Goal: Information Seeking & Learning: Learn about a topic

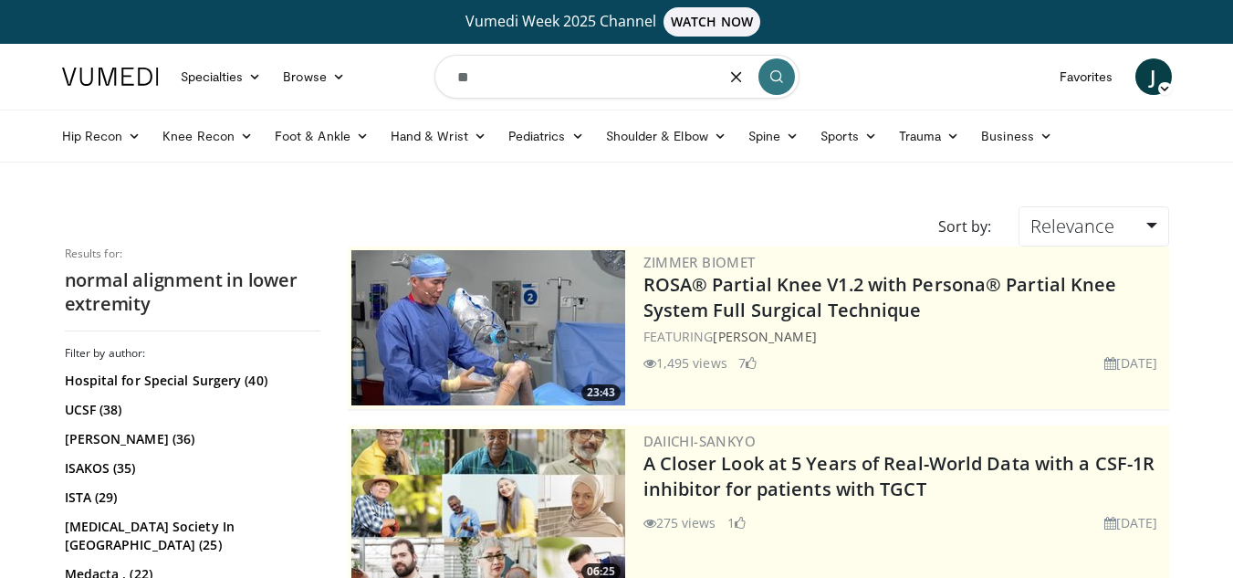
type input "*"
type input "**********"
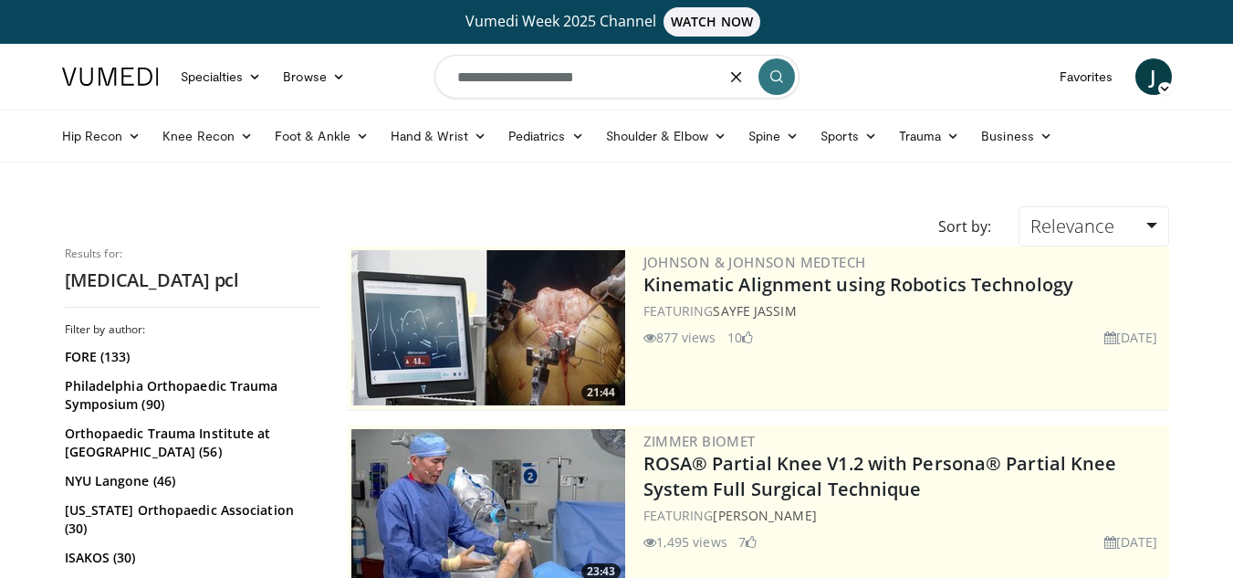
click at [674, 87] on input "**********" at bounding box center [616, 77] width 365 height 44
type input "*"
type input "**********"
click at [763, 85] on button "submit" at bounding box center [776, 76] width 37 height 37
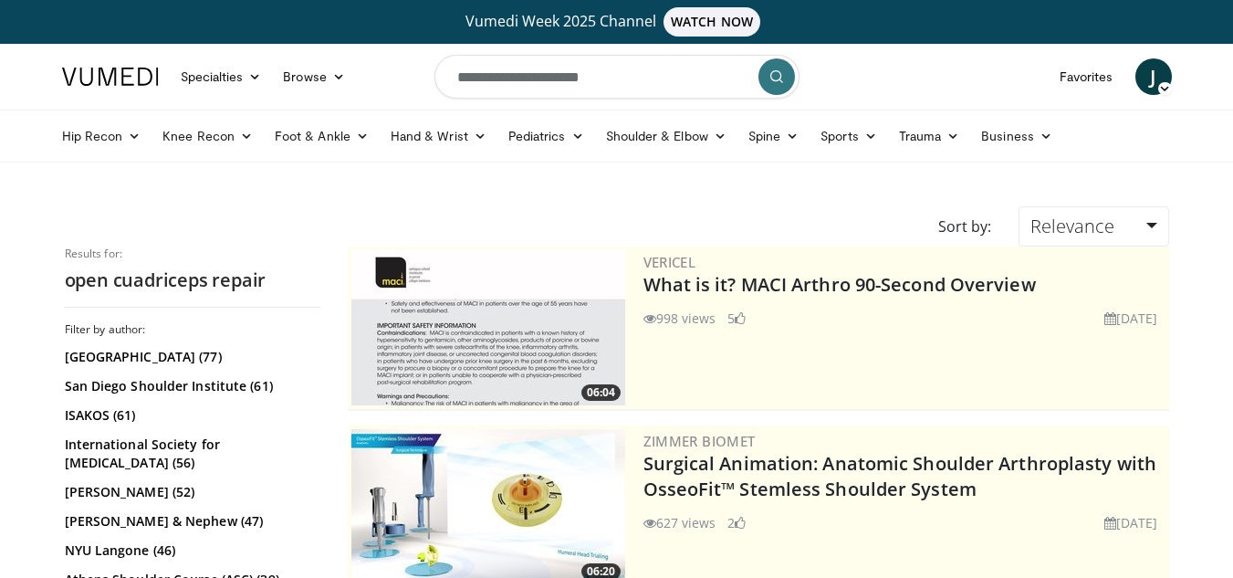
click at [664, 84] on input "**********" at bounding box center [616, 77] width 365 height 44
type input "*"
type input "**********"
click at [768, 74] on button "submit" at bounding box center [776, 76] width 37 height 37
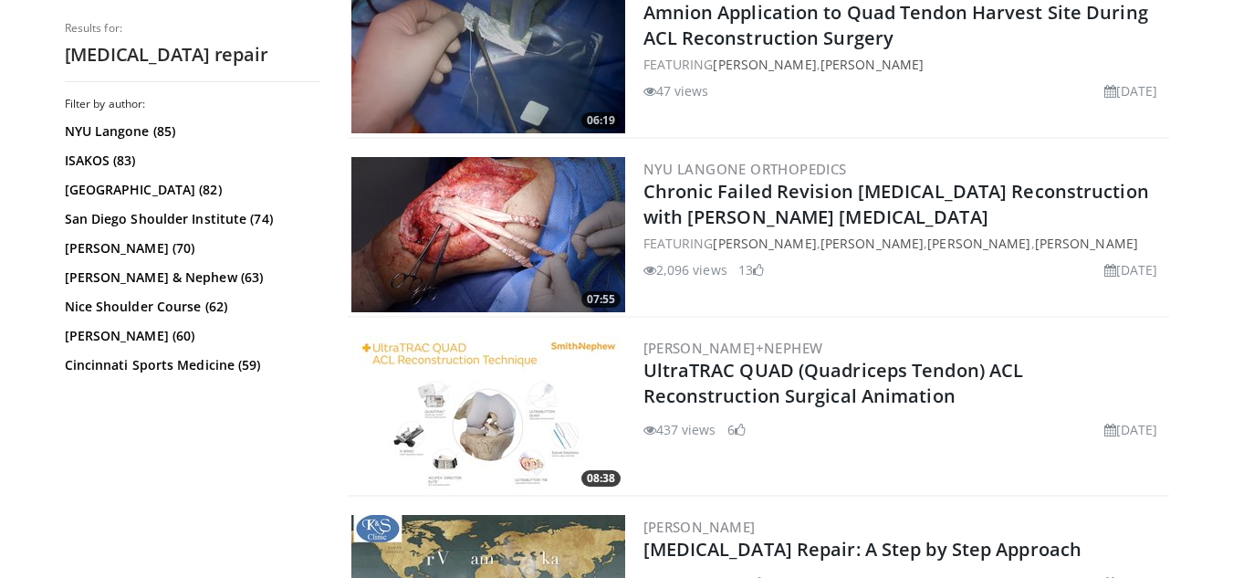
scroll to position [808, 0]
click at [560, 218] on img at bounding box center [488, 235] width 274 height 155
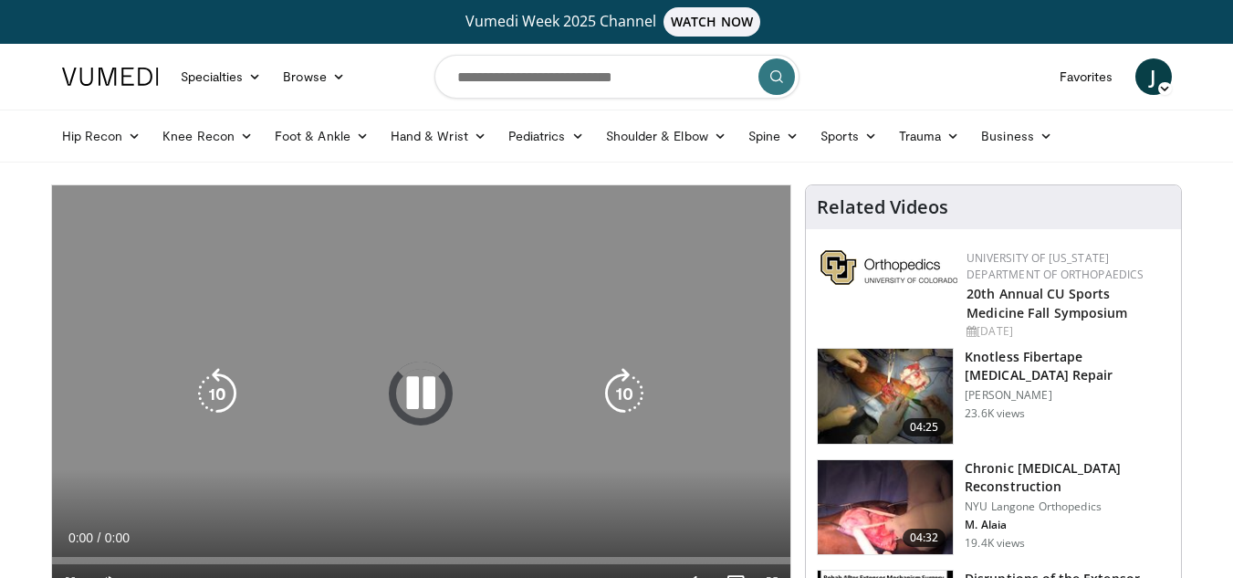
click at [424, 408] on icon "Video Player" at bounding box center [420, 393] width 51 height 51
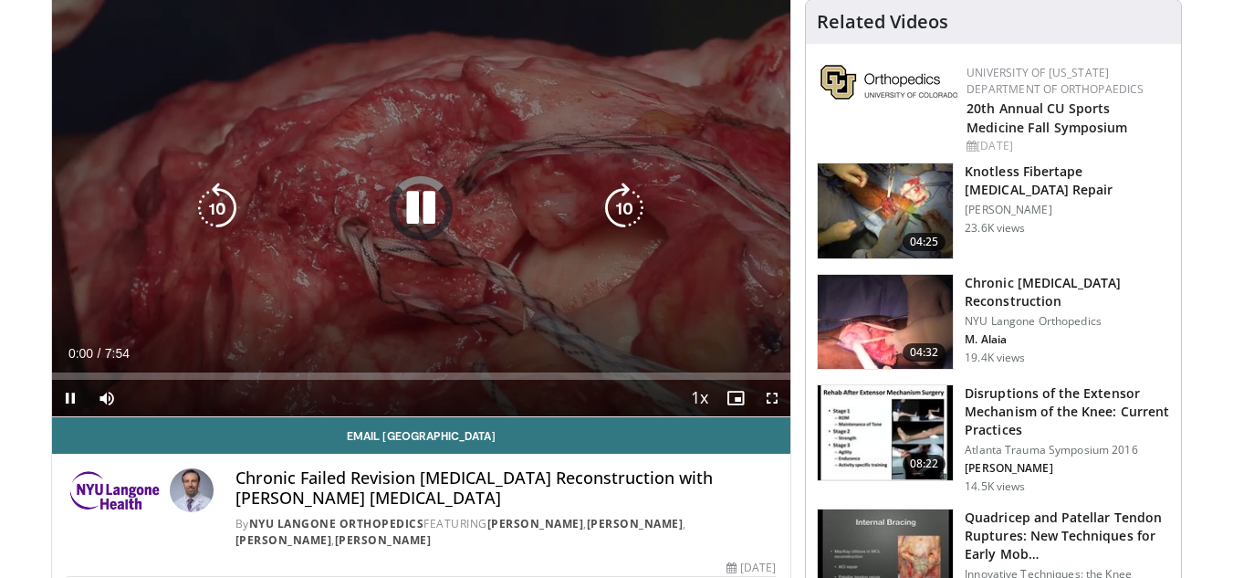
scroll to position [184, 0]
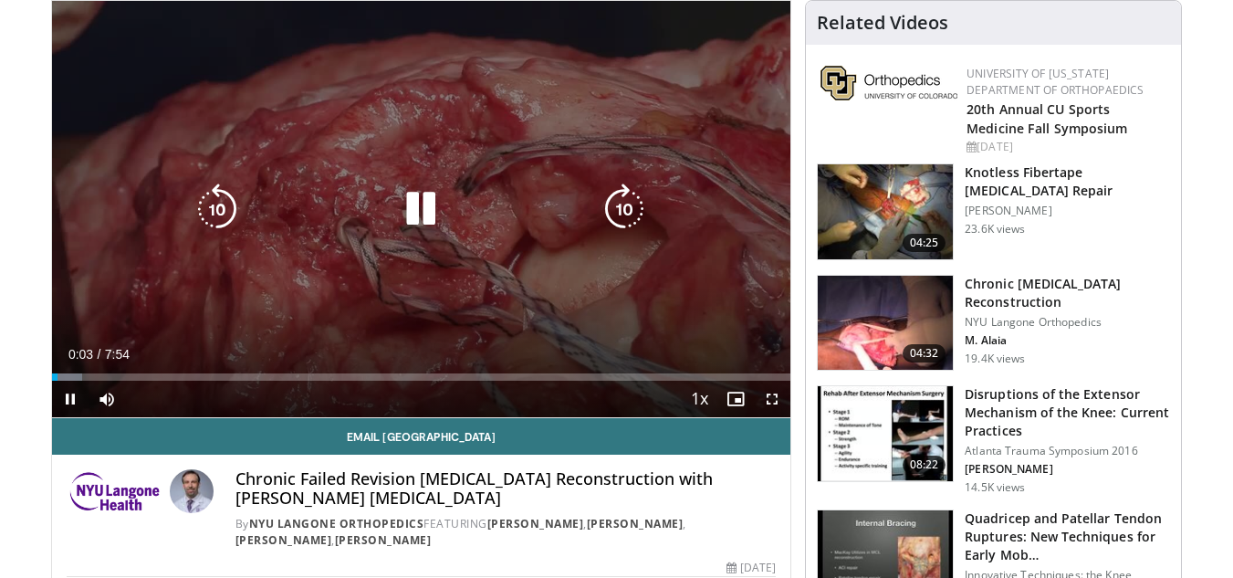
click at [414, 222] on div "10 seconds Tap to unmute" at bounding box center [421, 209] width 739 height 416
click at [408, 212] on icon "Video Player" at bounding box center [420, 208] width 51 height 51
click at [417, 221] on icon "Video Player" at bounding box center [420, 208] width 51 height 51
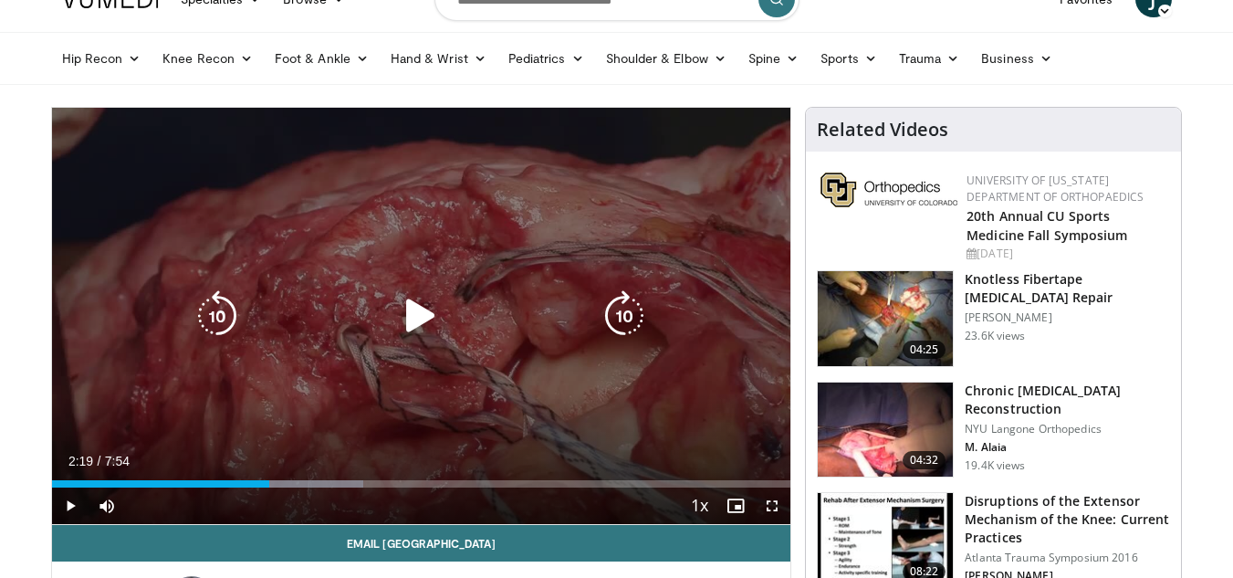
scroll to position [77, 0]
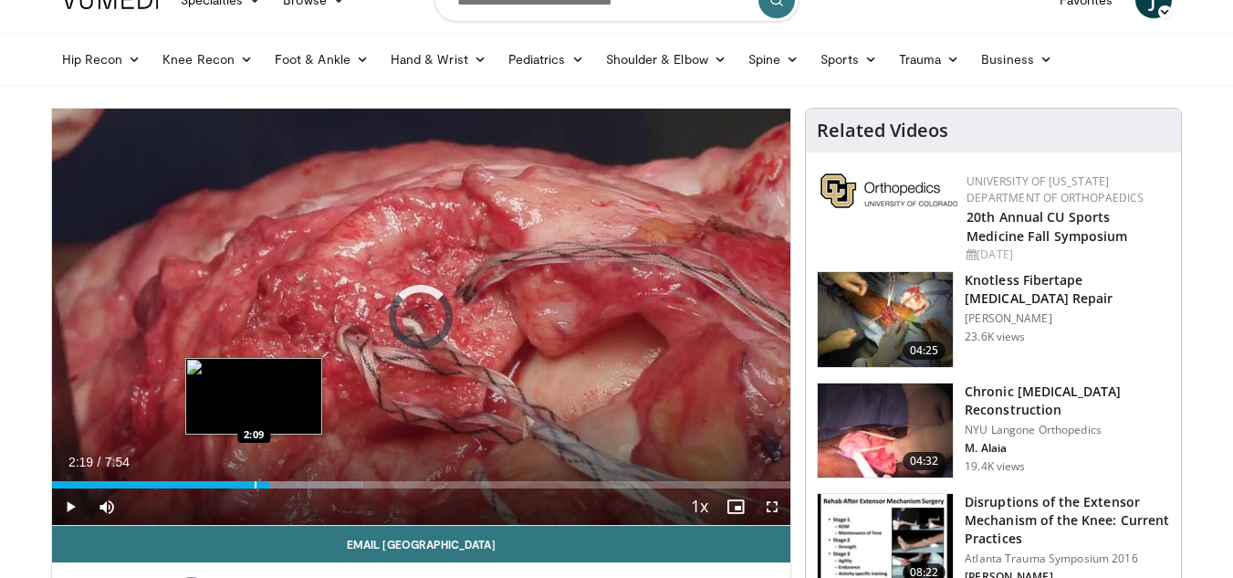
click at [255, 482] on div "Progress Bar" at bounding box center [256, 484] width 2 height 7
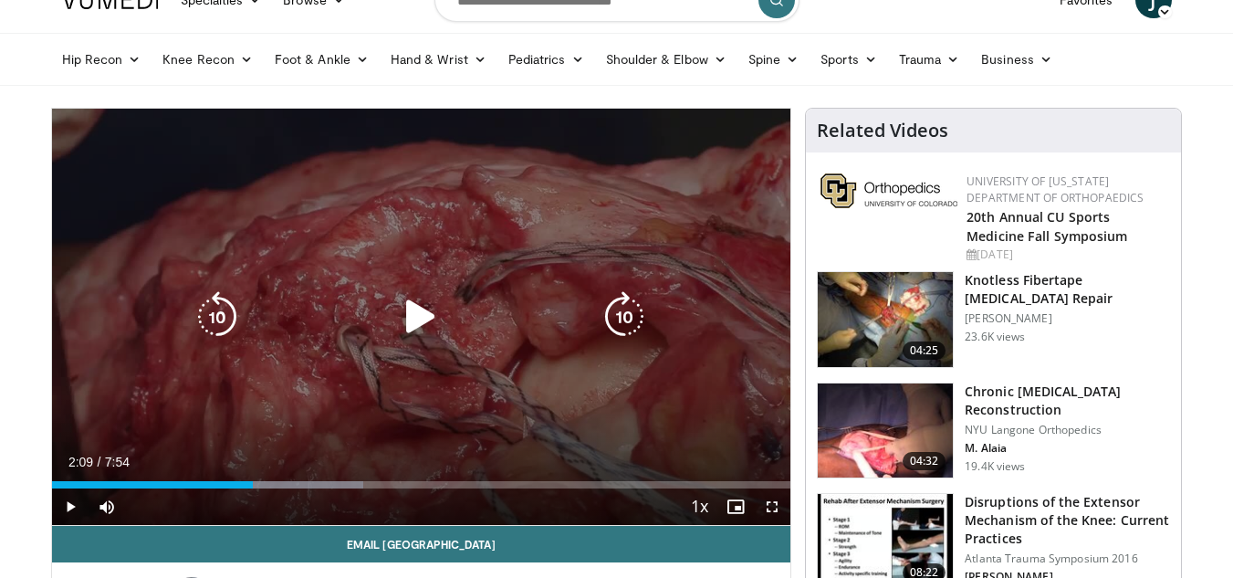
click at [416, 301] on icon "Video Player" at bounding box center [420, 316] width 51 height 51
click at [414, 323] on icon "Video Player" at bounding box center [420, 316] width 51 height 51
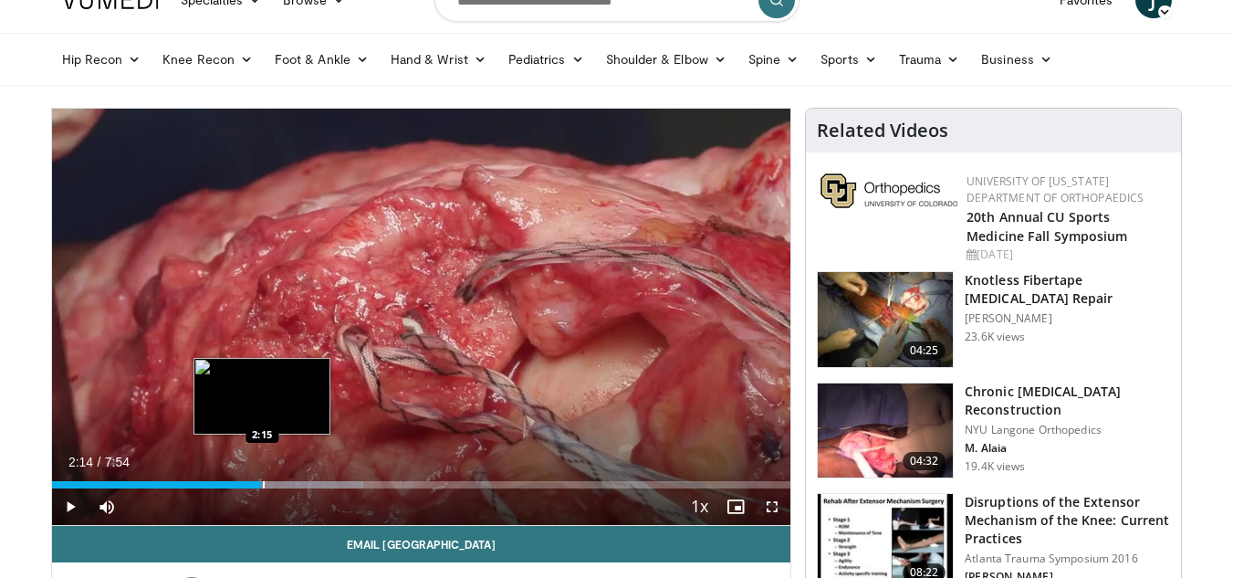
click at [263, 486] on div "Progress Bar" at bounding box center [264, 484] width 2 height 7
click at [254, 482] on div "Progress Bar" at bounding box center [255, 484] width 2 height 7
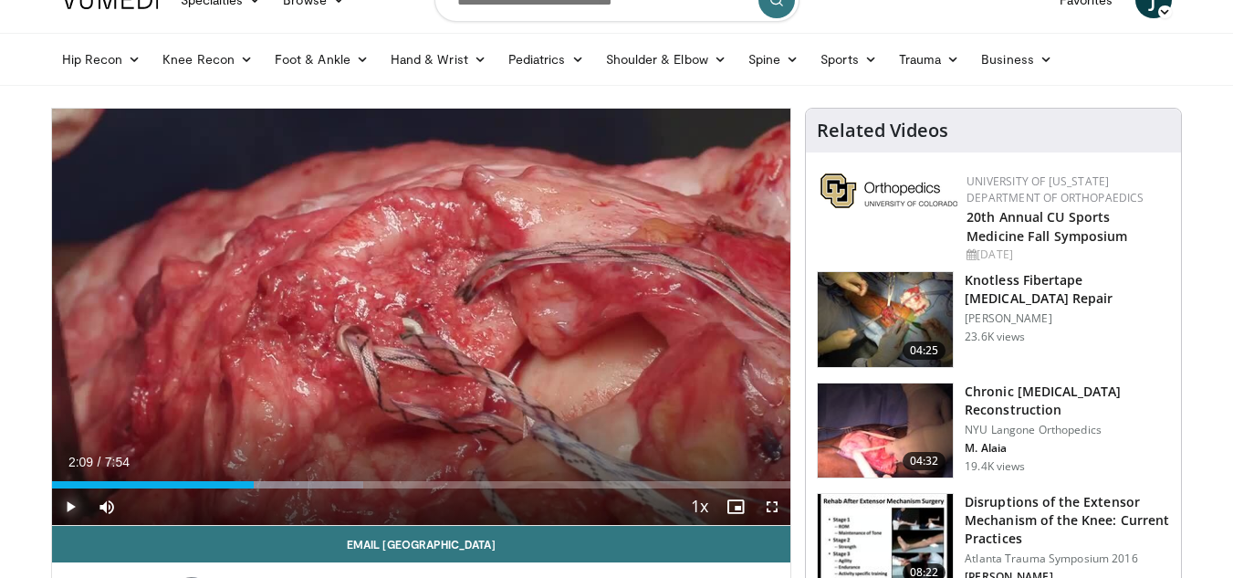
click at [66, 504] on span "Video Player" at bounding box center [70, 506] width 37 height 37
click at [71, 504] on span "Video Player" at bounding box center [70, 506] width 37 height 37
click at [68, 505] on span "Video Player" at bounding box center [70, 506] width 37 height 37
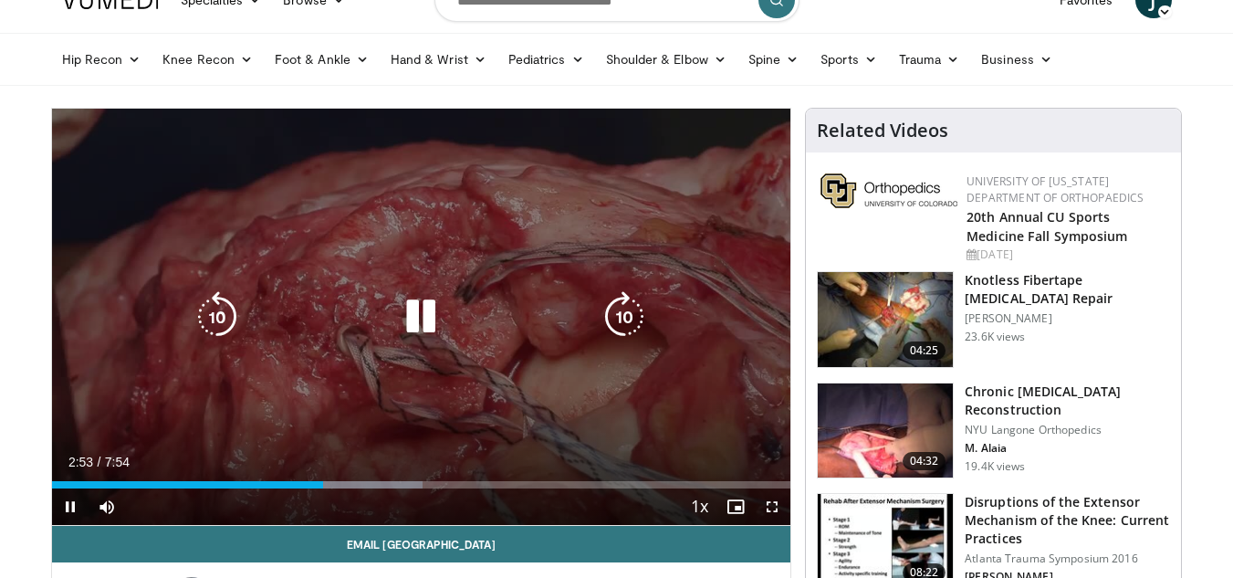
click at [426, 310] on icon "Video Player" at bounding box center [420, 316] width 51 height 51
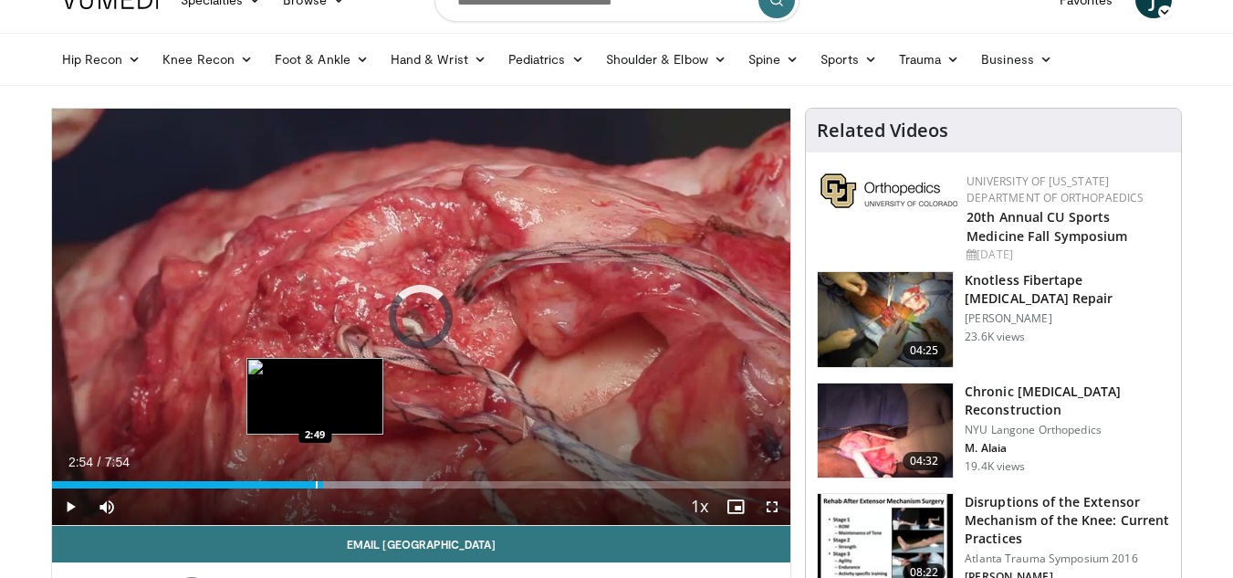
click at [316, 485] on div "Progress Bar" at bounding box center [317, 484] width 2 height 7
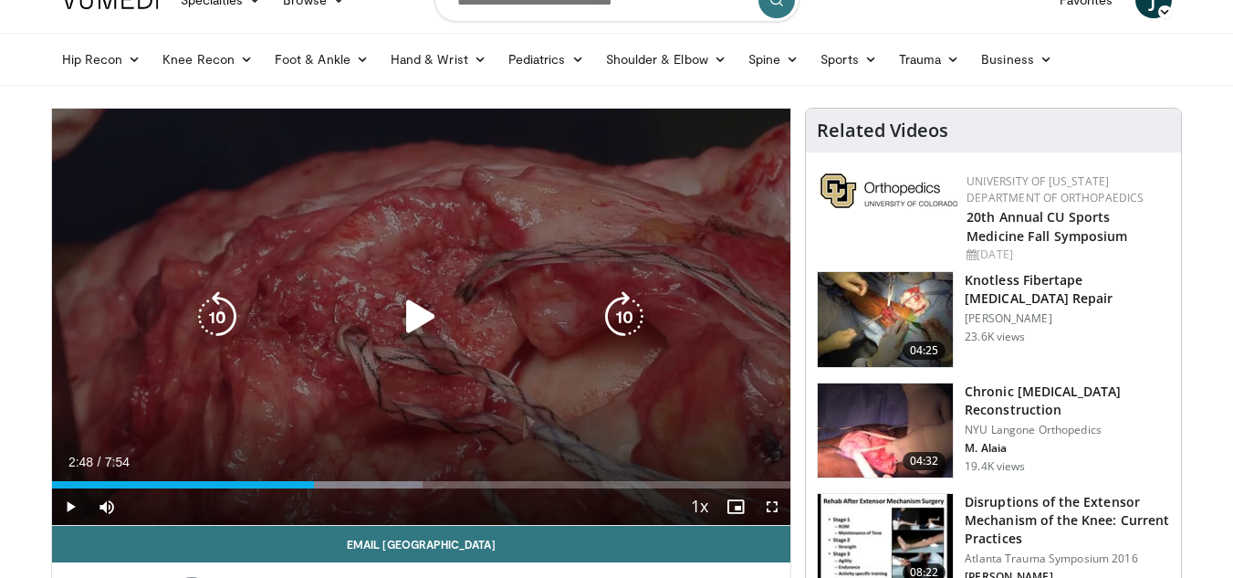
click at [412, 315] on icon "Video Player" at bounding box center [420, 316] width 51 height 51
click at [420, 317] on icon "Video Player" at bounding box center [420, 316] width 51 height 51
click at [400, 329] on icon "Video Player" at bounding box center [420, 316] width 51 height 51
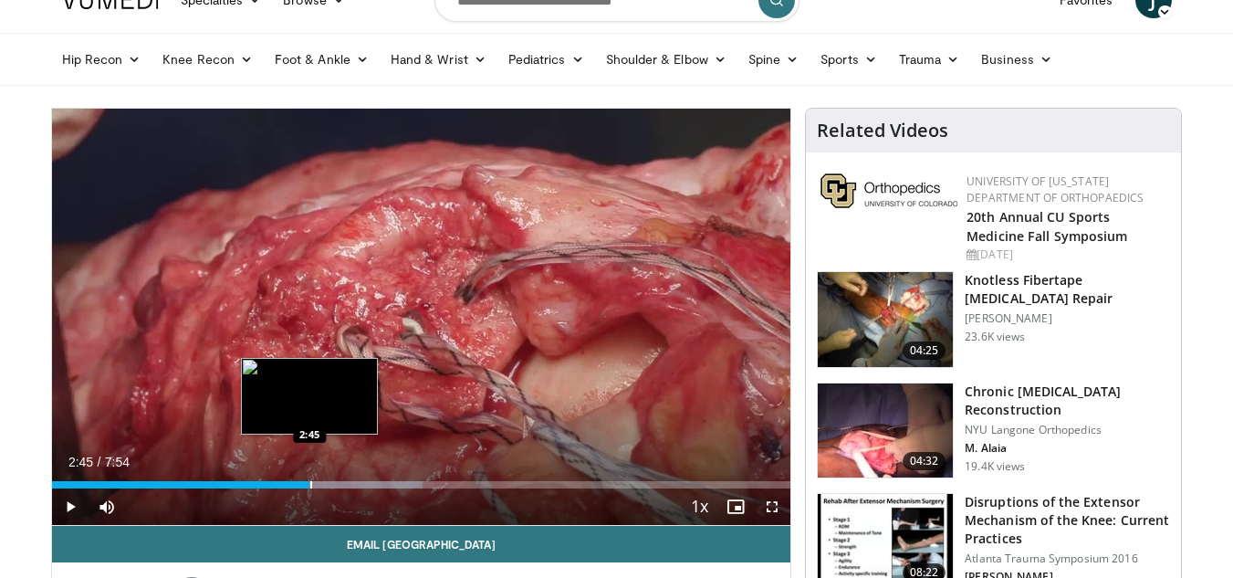
click at [310, 485] on div "Progress Bar" at bounding box center [311, 484] width 2 height 7
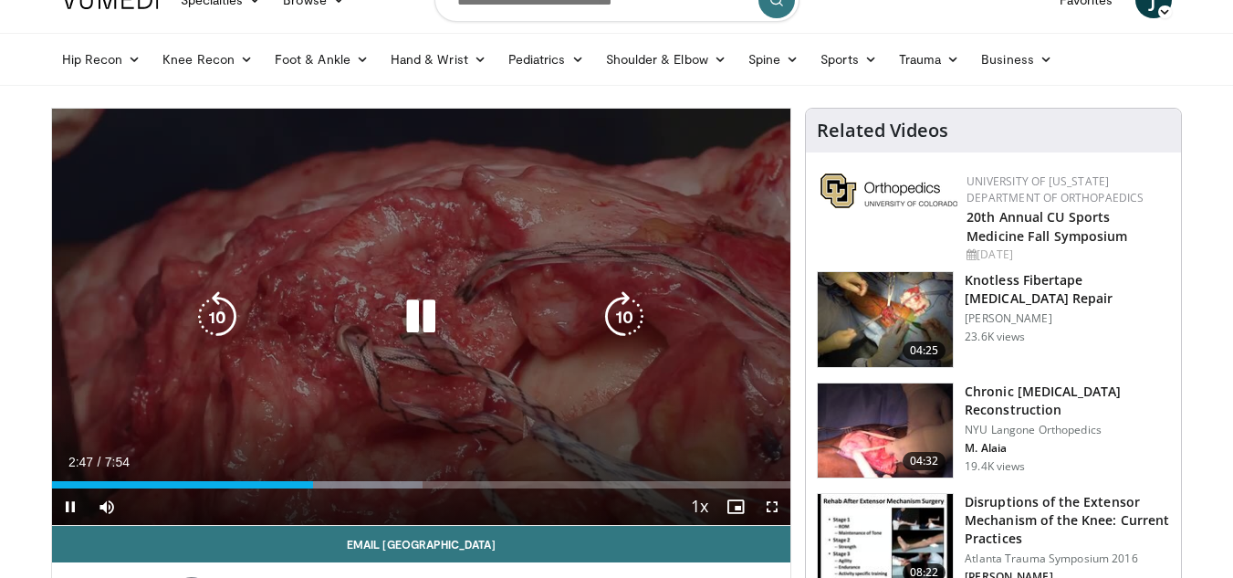
click at [429, 320] on icon "Video Player" at bounding box center [420, 316] width 51 height 51
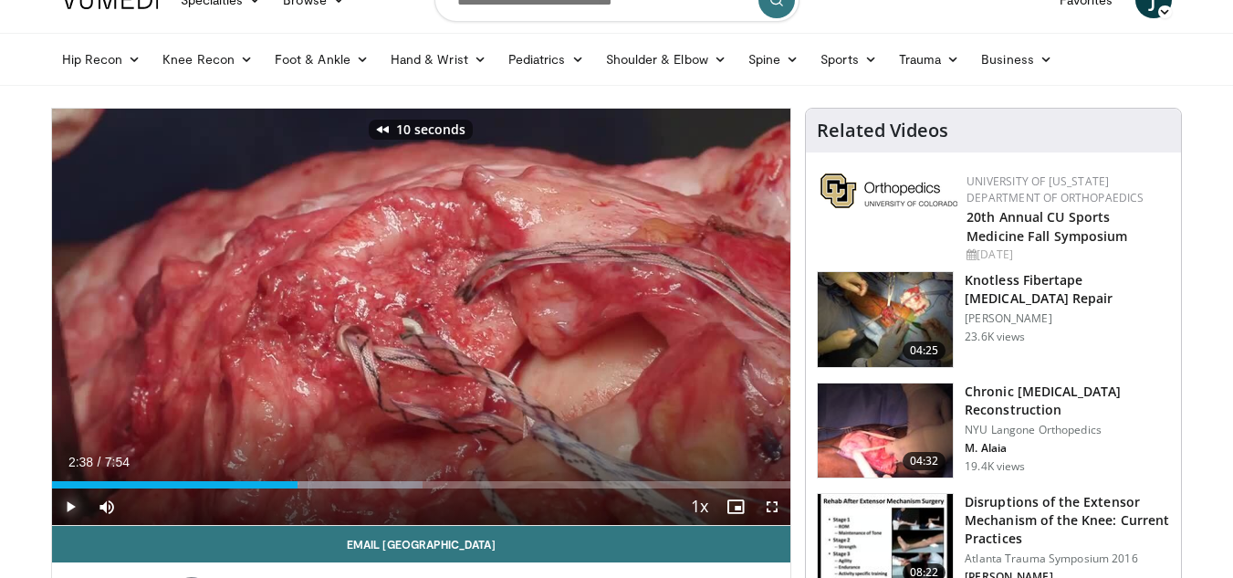
click at [68, 509] on span "Video Player" at bounding box center [70, 506] width 37 height 37
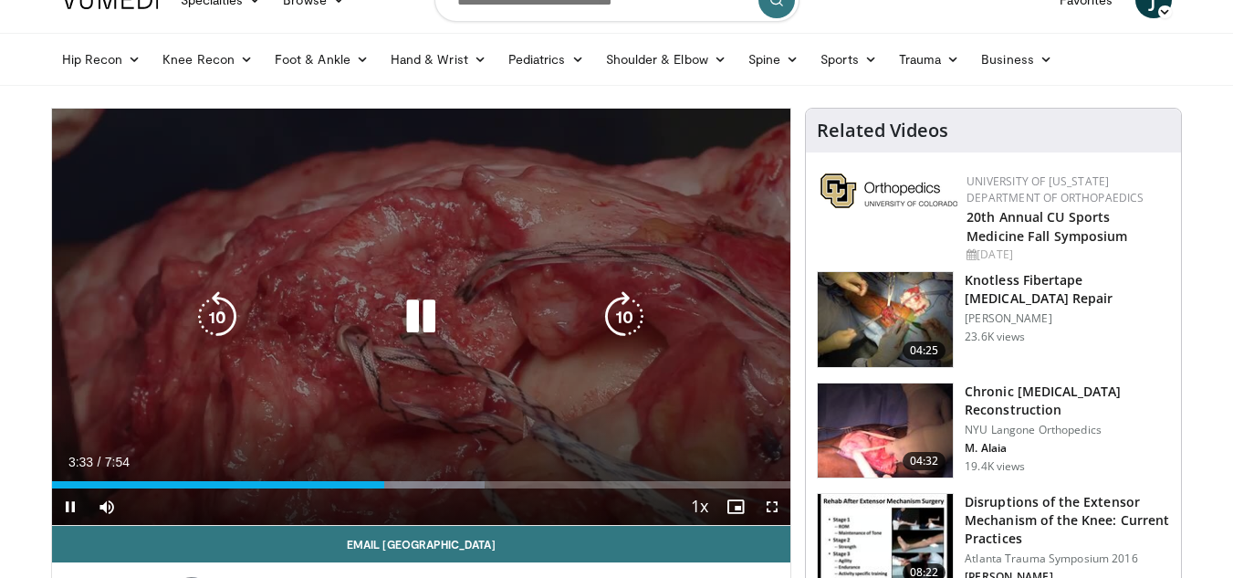
click at [460, 261] on div "10 seconds Tap to unmute" at bounding box center [421, 317] width 739 height 416
click at [418, 315] on icon "Video Player" at bounding box center [420, 316] width 51 height 51
click at [430, 315] on icon "Video Player" at bounding box center [420, 316] width 51 height 51
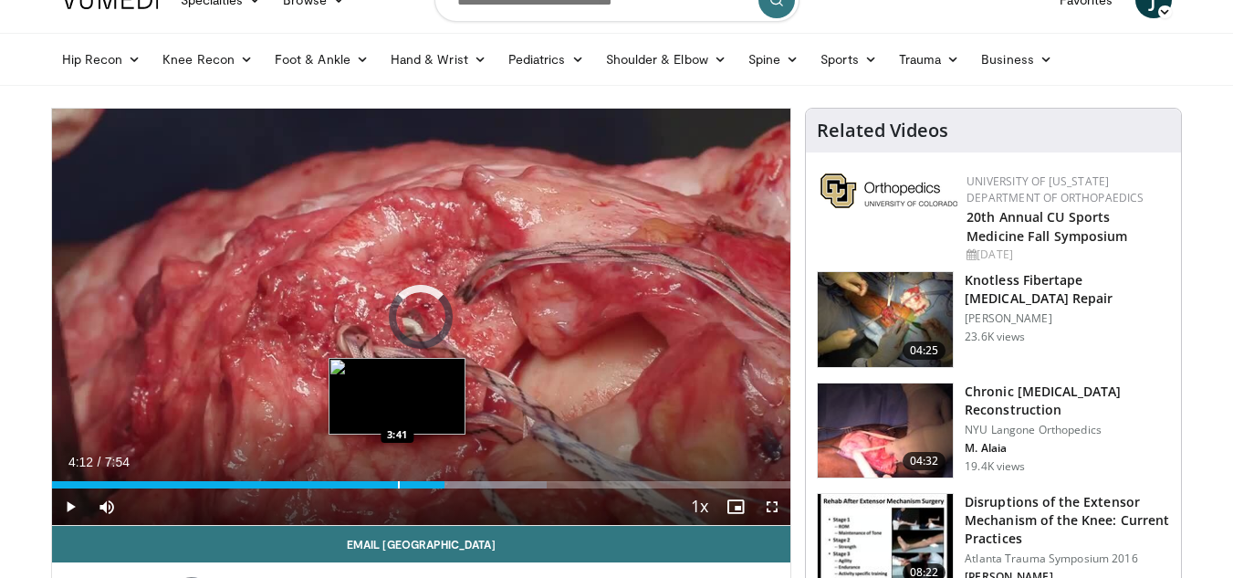
click at [398, 481] on div "Progress Bar" at bounding box center [399, 484] width 2 height 7
click at [384, 487] on div "Progress Bar" at bounding box center [385, 484] width 2 height 7
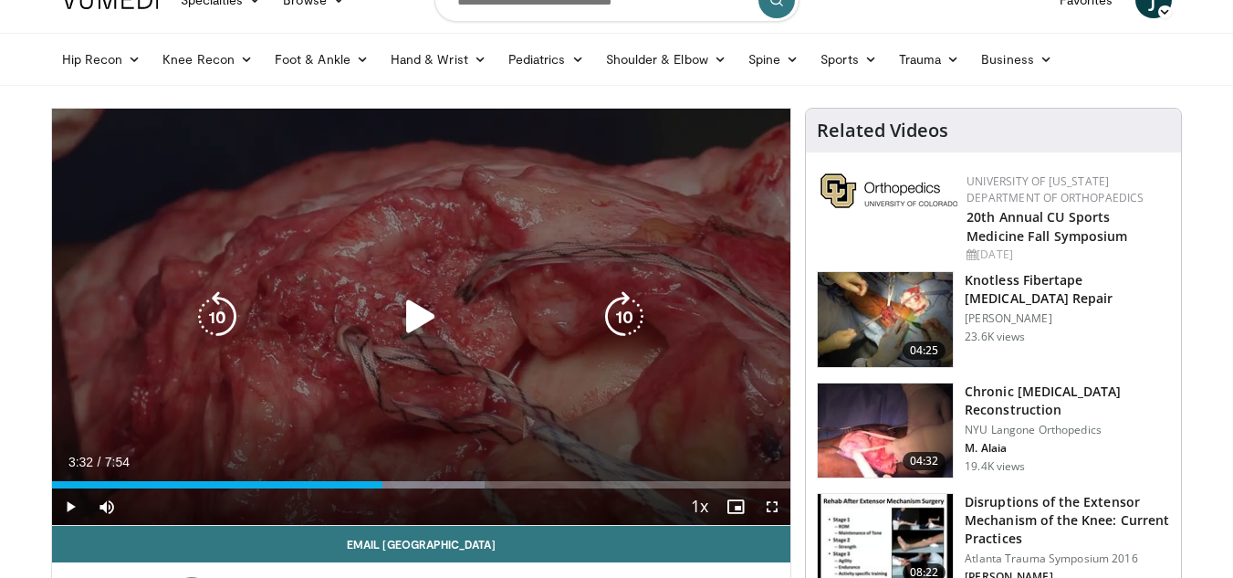
click at [407, 311] on icon "Video Player" at bounding box center [420, 316] width 51 height 51
click at [425, 324] on icon "Video Player" at bounding box center [420, 316] width 51 height 51
click at [419, 318] on icon "Video Player" at bounding box center [420, 316] width 51 height 51
click at [324, 329] on div "Video Player" at bounding box center [421, 316] width 444 height 37
click at [420, 314] on icon "Video Player" at bounding box center [420, 316] width 51 height 51
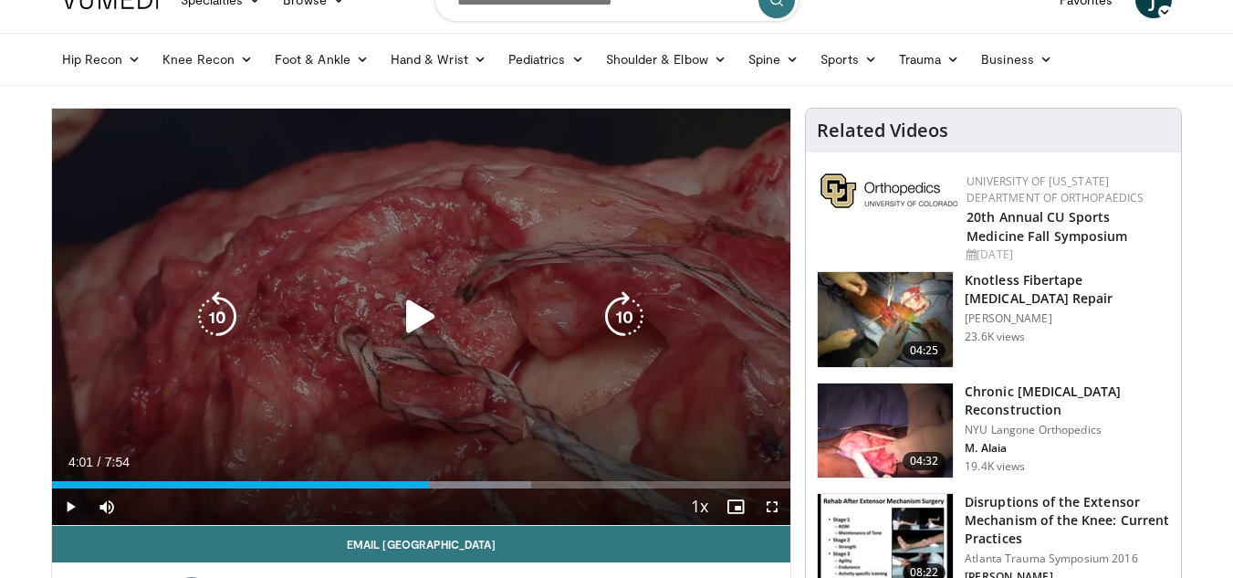
click at [422, 319] on icon "Video Player" at bounding box center [420, 316] width 51 height 51
click at [419, 314] on icon "Video Player" at bounding box center [420, 316] width 51 height 51
click at [411, 314] on icon "Video Player" at bounding box center [420, 316] width 51 height 51
click at [414, 323] on icon "Video Player" at bounding box center [420, 316] width 51 height 51
click at [410, 324] on icon "Video Player" at bounding box center [420, 316] width 51 height 51
